Goal: Information Seeking & Learning: Learn about a topic

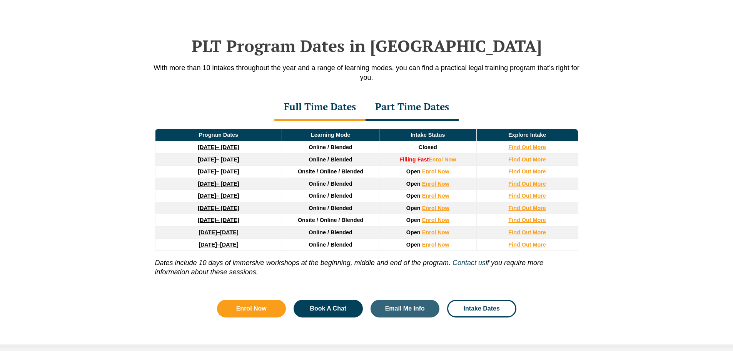
click at [421, 110] on div "Part Time Dates" at bounding box center [412, 107] width 93 height 27
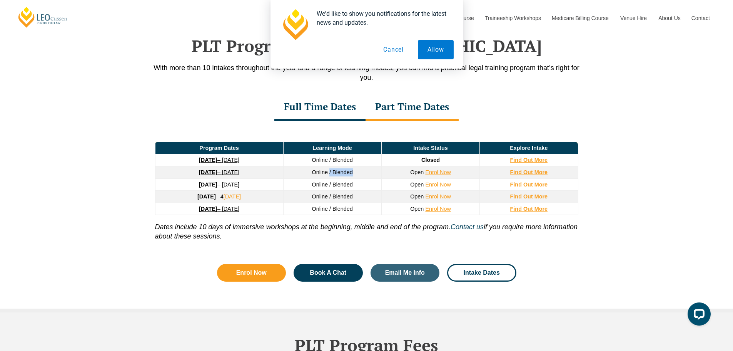
drag, startPoint x: 329, startPoint y: 175, endPoint x: 351, endPoint y: 174, distance: 21.9
click at [351, 174] on span "Online / Blended" at bounding box center [332, 172] width 41 height 6
drag, startPoint x: 296, startPoint y: 173, endPoint x: 332, endPoint y: 174, distance: 35.4
click at [330, 174] on td "Online / Blended" at bounding box center [332, 172] width 98 height 12
drag, startPoint x: 334, startPoint y: 174, endPoint x: 346, endPoint y: 174, distance: 12.3
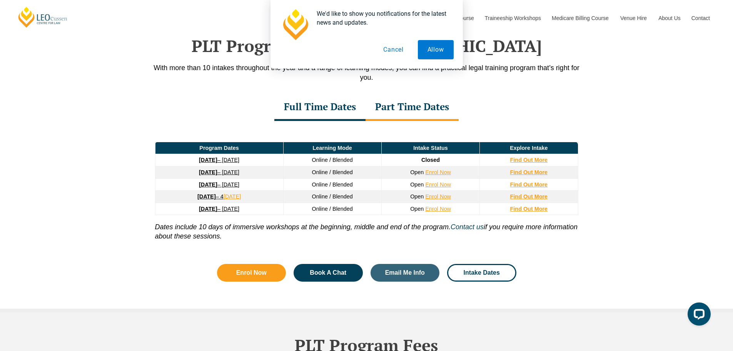
click at [344, 174] on span "Online / Blended" at bounding box center [332, 172] width 41 height 6
click at [352, 174] on span "Online / Blended" at bounding box center [332, 172] width 41 height 6
click at [339, 279] on link "Book A Chat" at bounding box center [328, 273] width 69 height 18
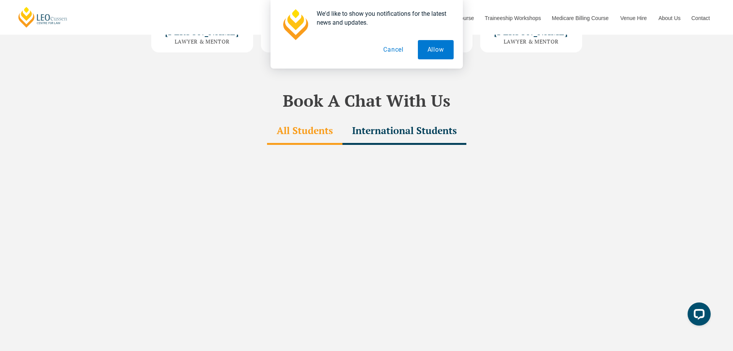
scroll to position [2281, 0]
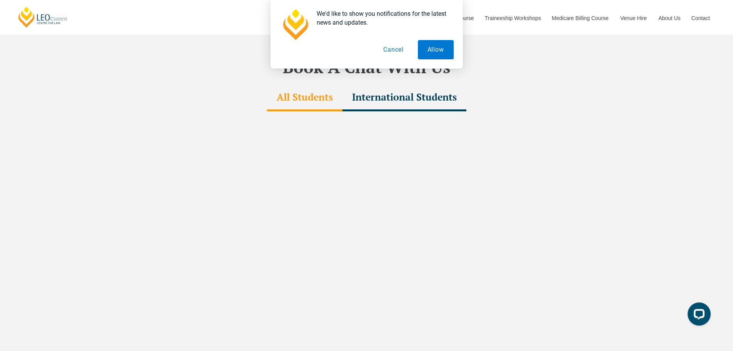
click at [397, 52] on button "Cancel" at bounding box center [394, 49] width 40 height 19
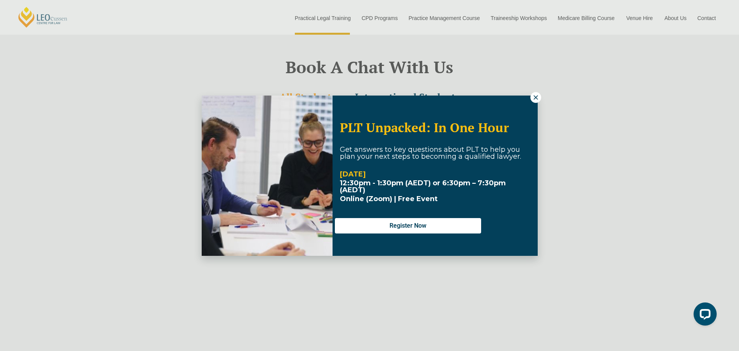
click at [536, 97] on icon at bounding box center [535, 97] width 4 height 4
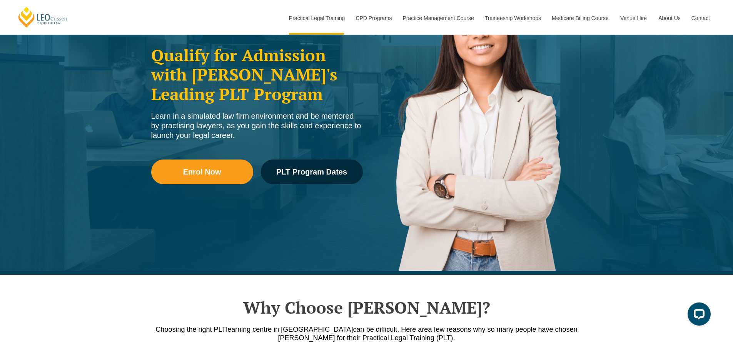
scroll to position [0, 0]
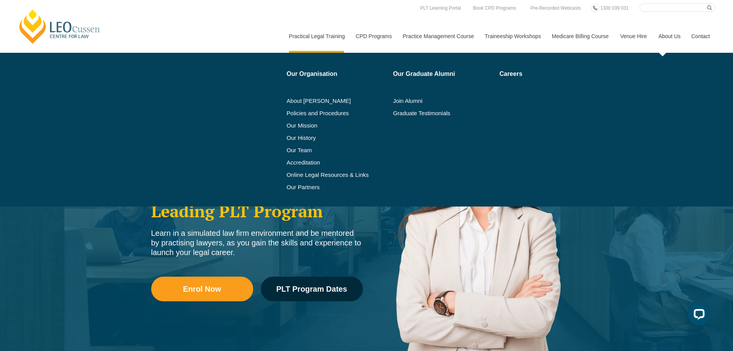
click at [666, 33] on link "About Us" at bounding box center [669, 36] width 33 height 33
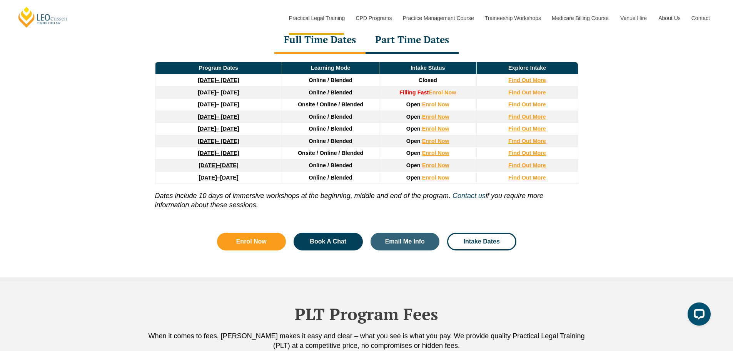
scroll to position [1033, 0]
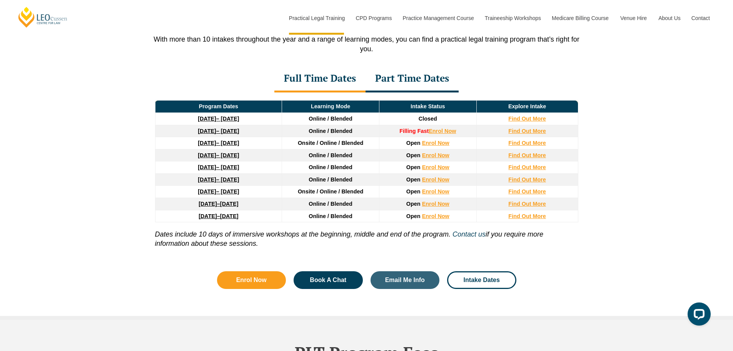
click at [415, 76] on div "Part Time Dates" at bounding box center [412, 78] width 93 height 27
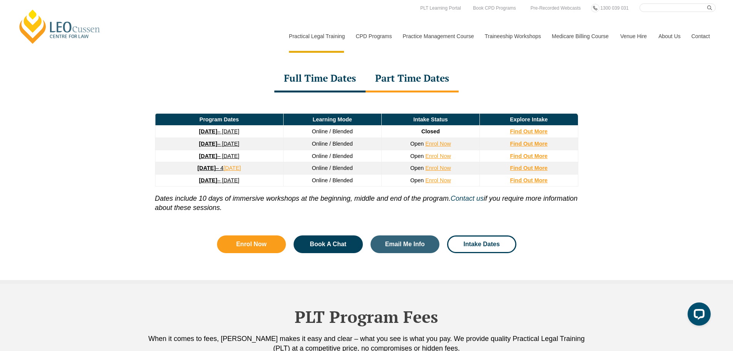
scroll to position [802, 0]
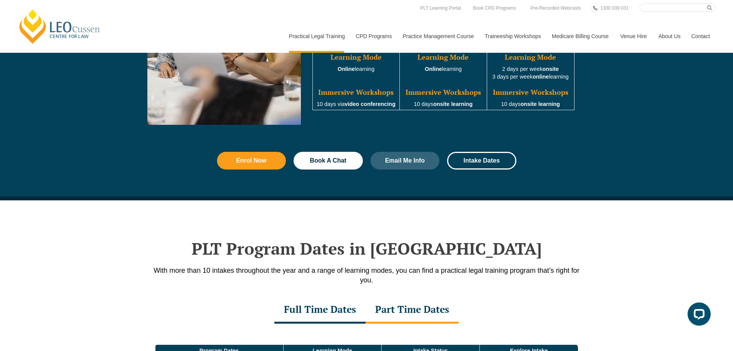
click at [700, 34] on link "Contact" at bounding box center [701, 36] width 30 height 33
